Goal: Check status: Check status

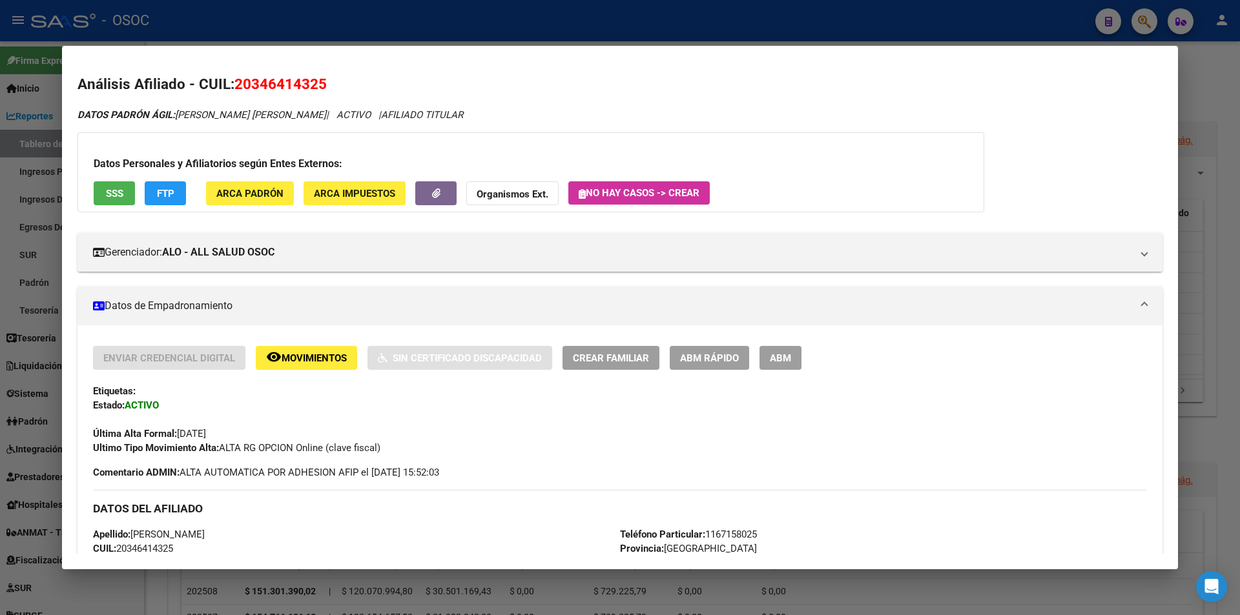
drag, startPoint x: 245, startPoint y: 24, endPoint x: 781, endPoint y: 83, distance: 539.1
click at [245, 24] on div at bounding box center [620, 307] width 1240 height 615
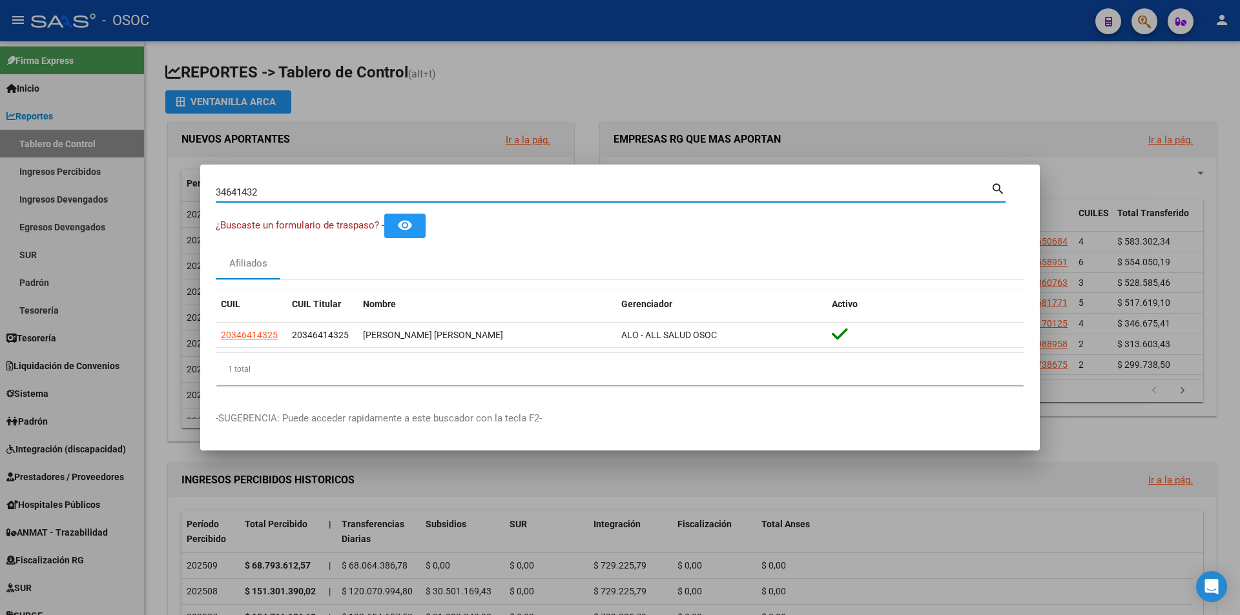
paste input "96249225"
drag, startPoint x: 275, startPoint y: 190, endPoint x: 15, endPoint y: 192, distance: 259.6
click at [22, 194] on div "34641432 Buscar (apellido, dni, cuil, nro traspaso, cuit, obra social) search ¿…" at bounding box center [620, 307] width 1240 height 615
type input "96249225"
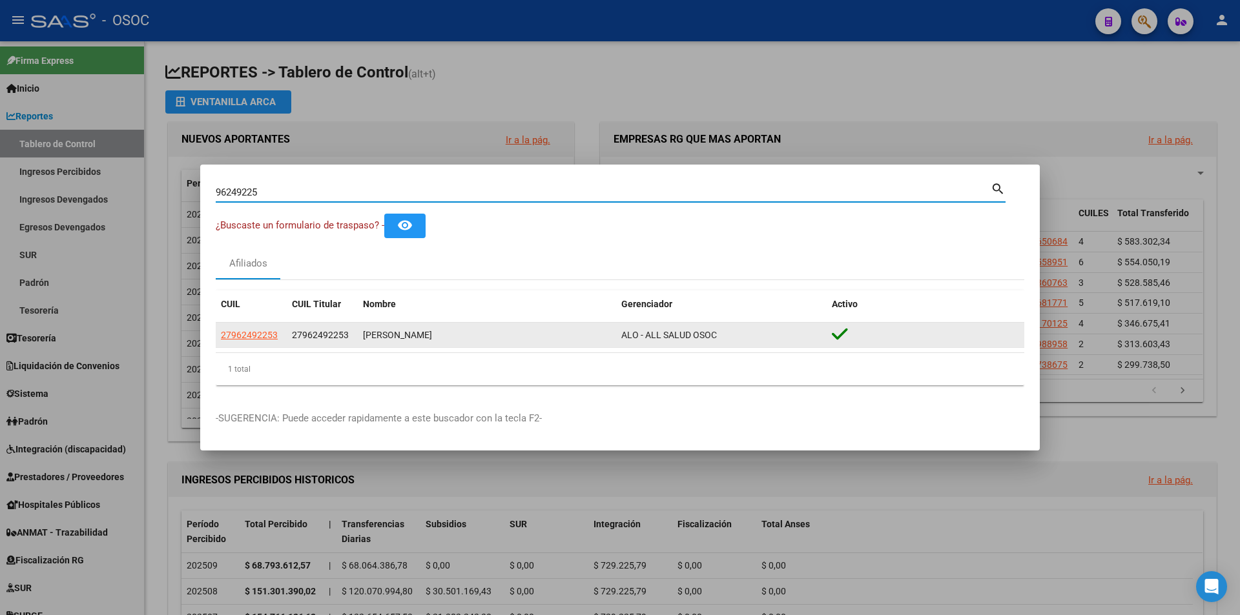
click at [244, 343] on datatable-body-cell "27962492253" at bounding box center [251, 335] width 71 height 25
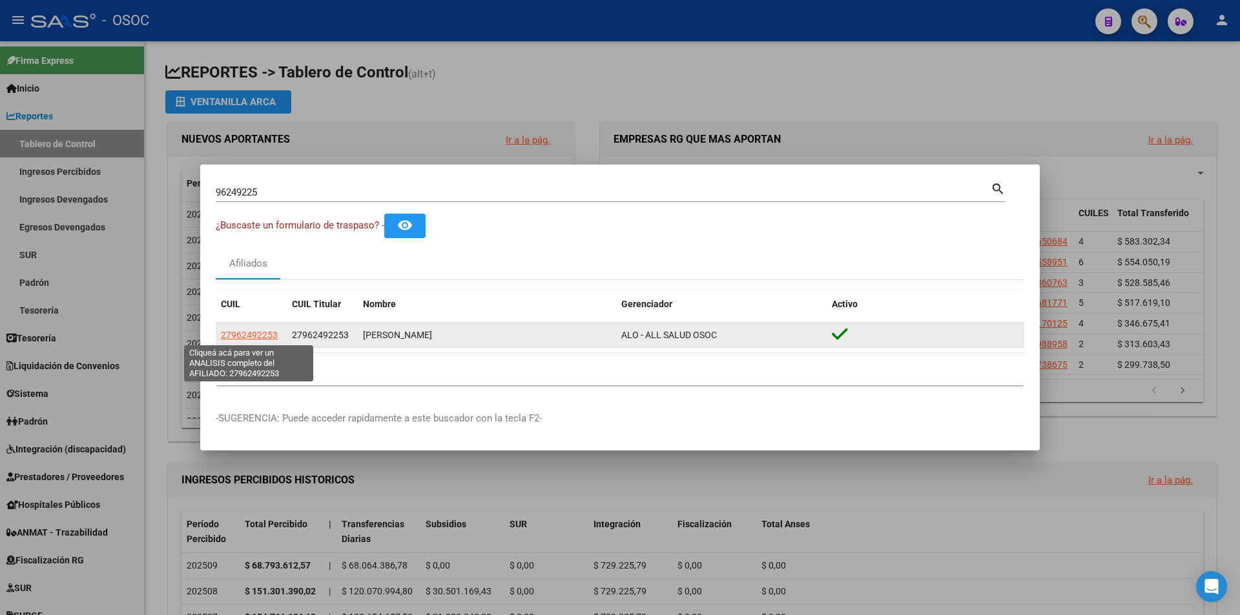
click at [247, 338] on span "27962492253" at bounding box center [249, 335] width 57 height 10
type textarea "27962492253"
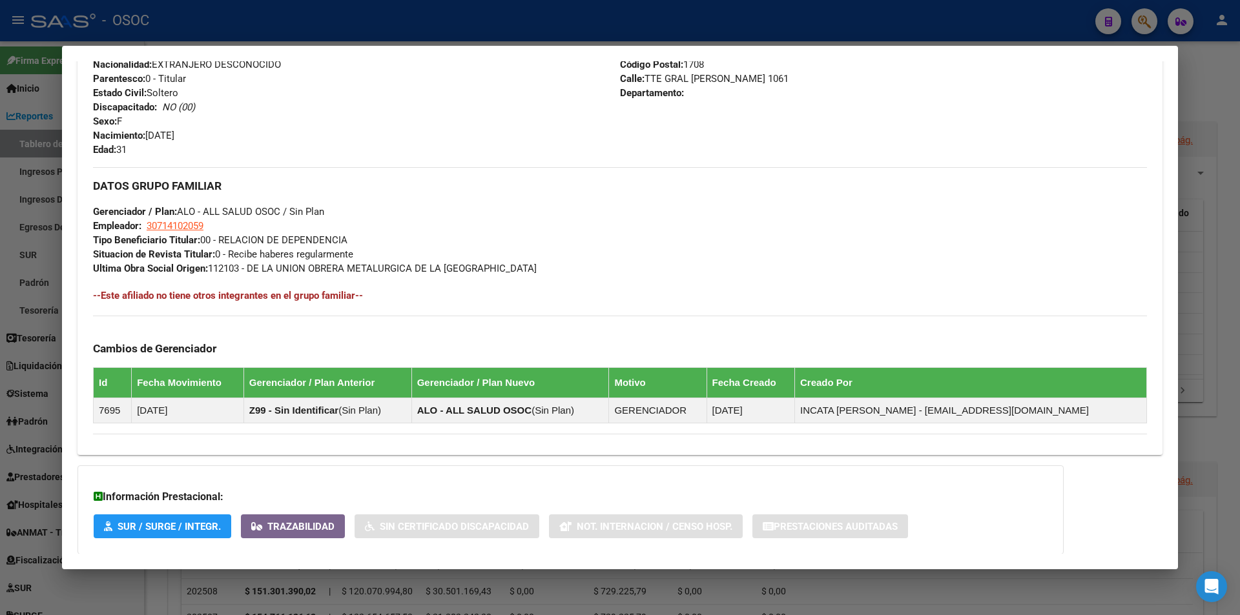
scroll to position [584, 0]
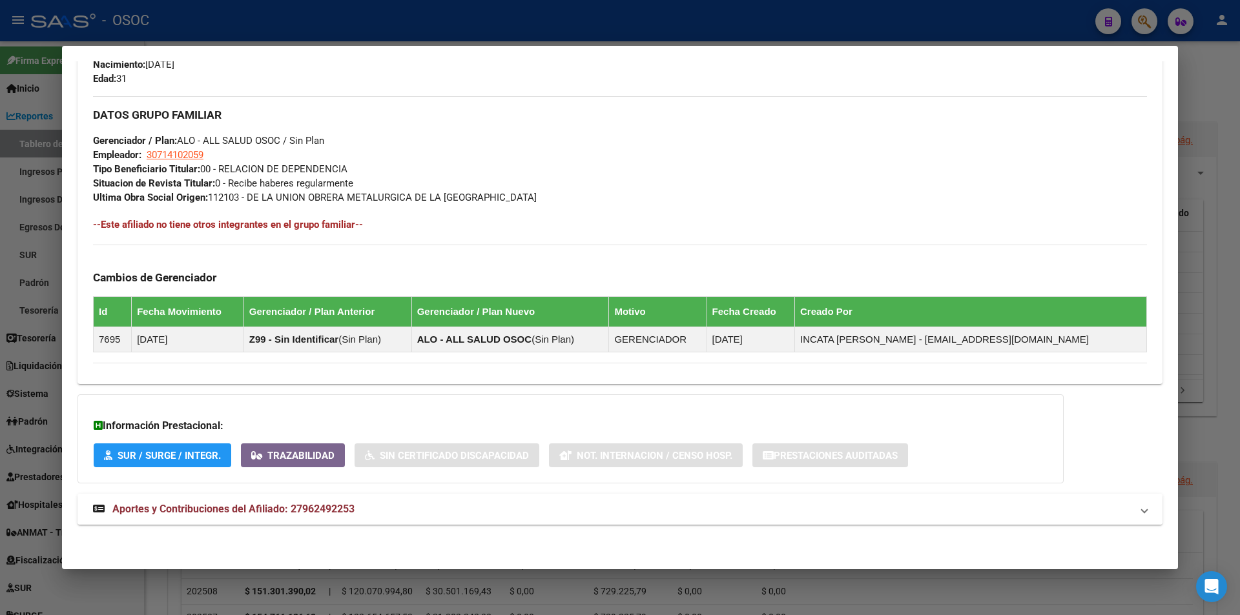
click at [177, 506] on span "Aportes y Contribuciones del Afiliado: 27962492253" at bounding box center [233, 509] width 242 height 12
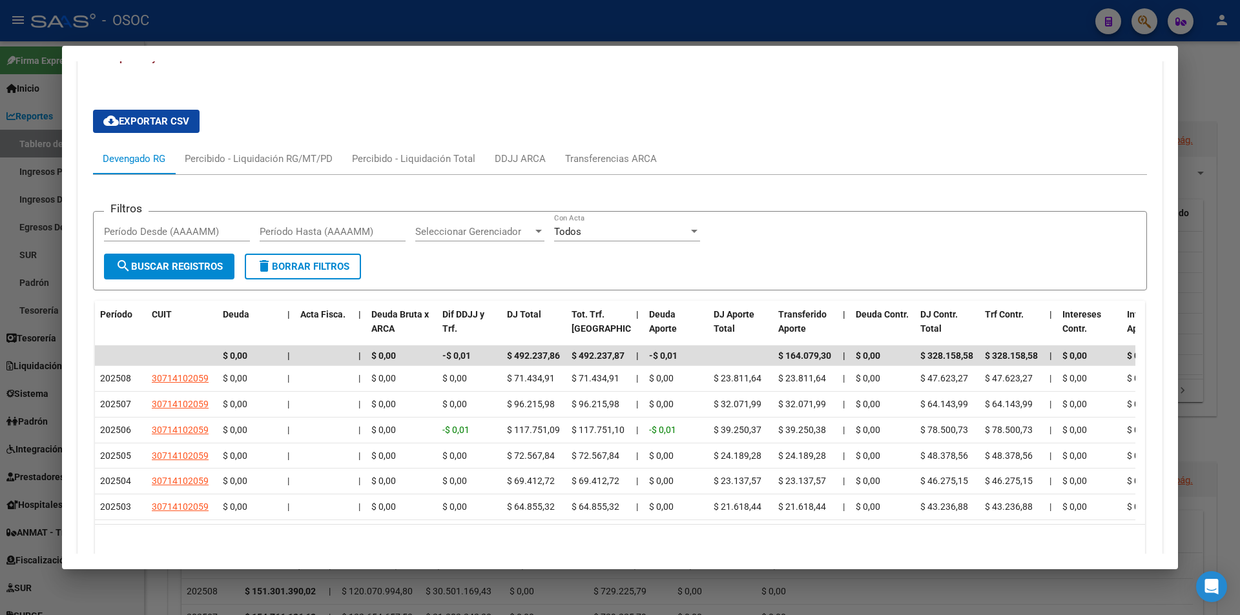
scroll to position [1117, 0]
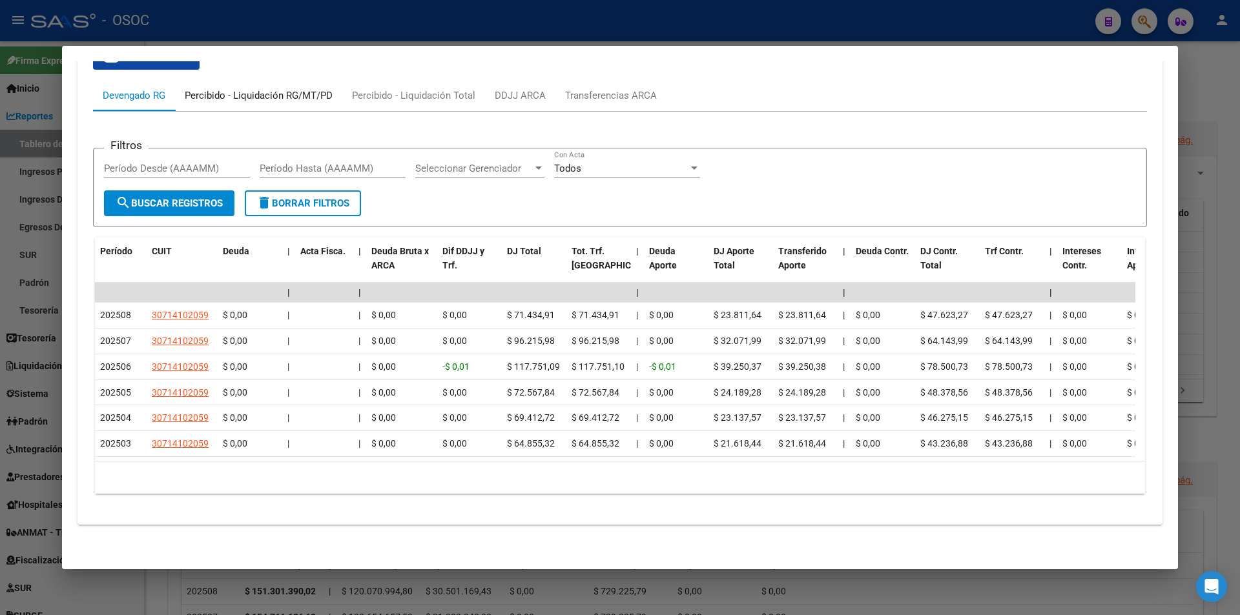
click at [262, 91] on div "Percibido - Liquidación RG/MT/PD" at bounding box center [258, 95] width 167 height 31
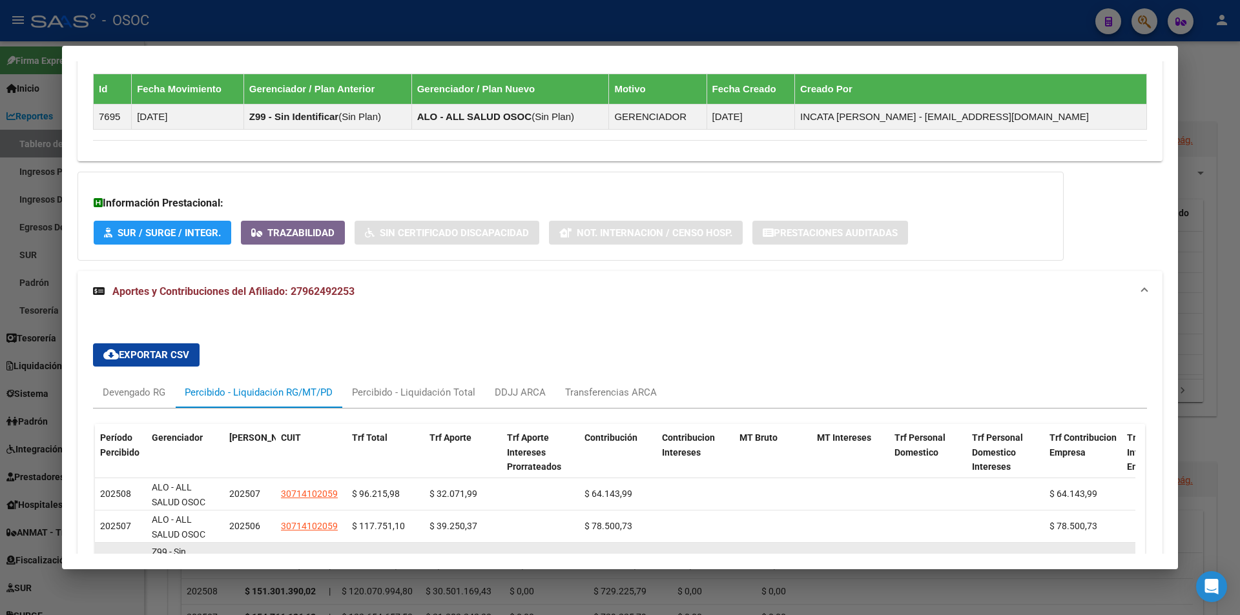
scroll to position [999, 0]
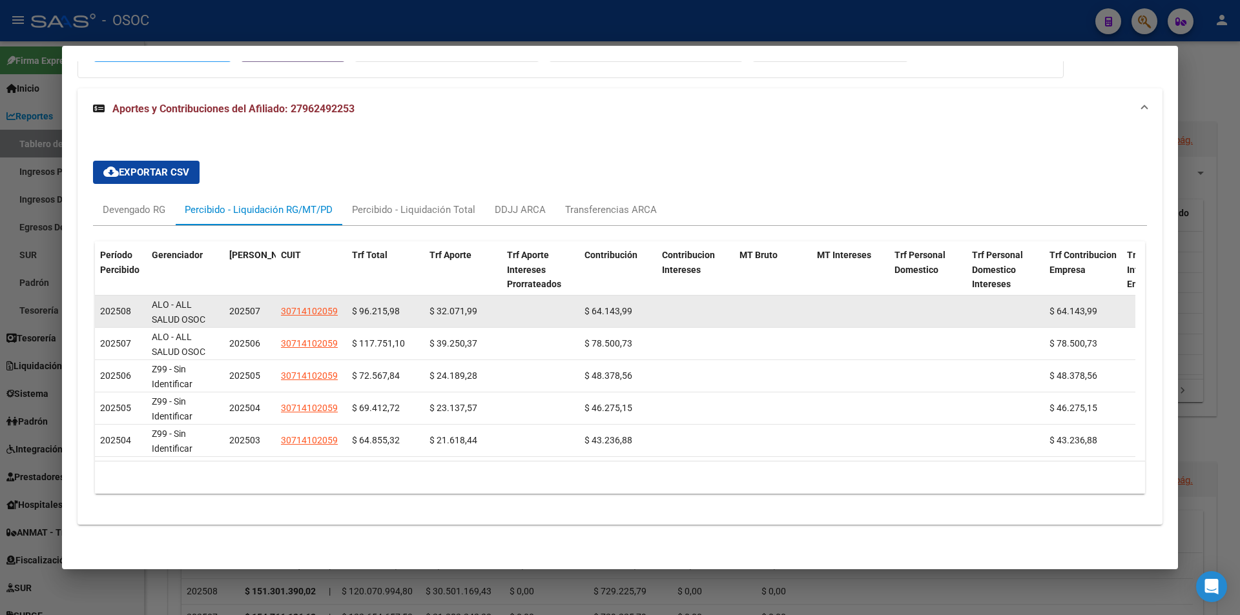
drag, startPoint x: 436, startPoint y: 300, endPoint x: 468, endPoint y: 299, distance: 31.6
click at [468, 306] on span "$ 32.071,99" at bounding box center [453, 311] width 48 height 10
